Goal: Obtain resource: Obtain resource

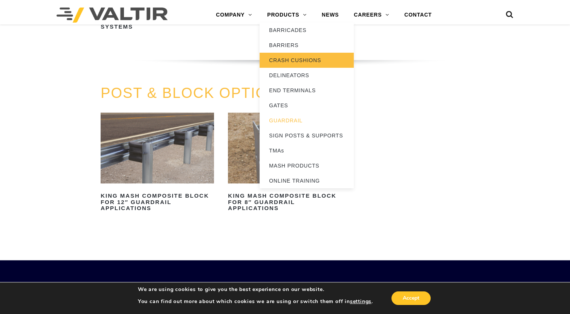
click at [294, 60] on link "CRASH CUSHIONS" at bounding box center [307, 60] width 94 height 15
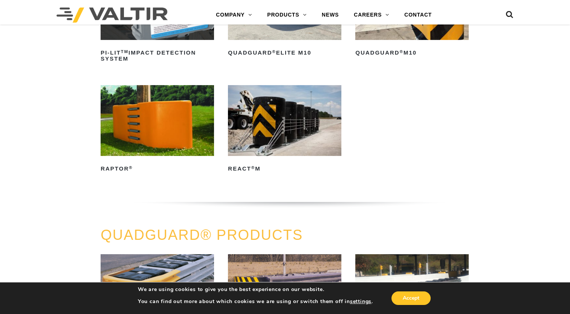
scroll to position [415, 0]
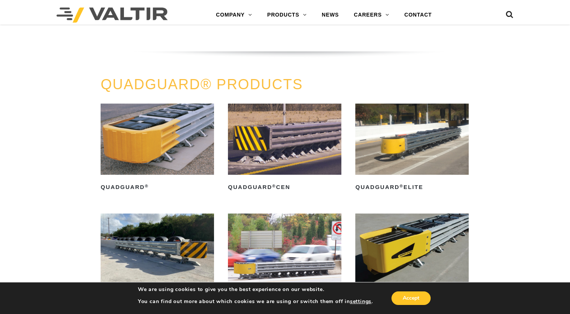
click at [179, 118] on img at bounding box center [157, 139] width 113 height 71
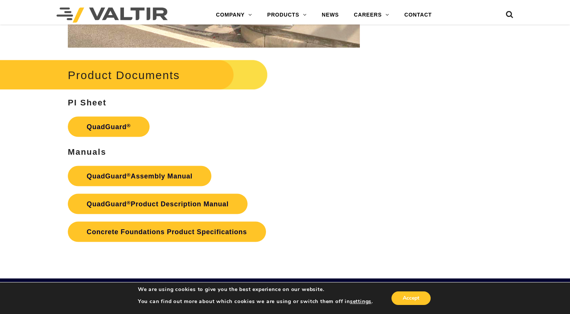
scroll to position [1508, 0]
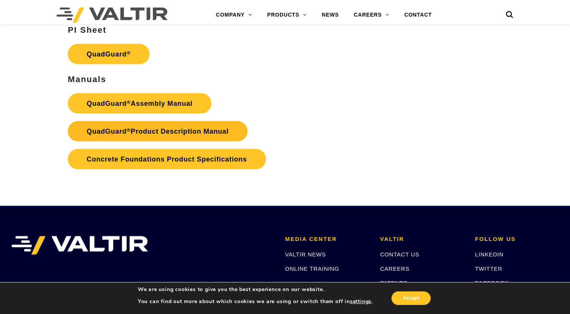
click at [163, 130] on link "QuadGuard ® Product Description Manual" at bounding box center [158, 131] width 180 height 20
